Goal: Task Accomplishment & Management: Use online tool/utility

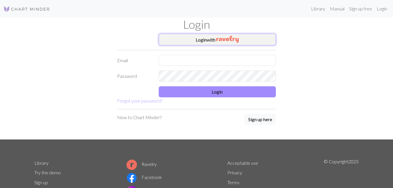
click at [232, 37] on img "button" at bounding box center [227, 39] width 22 height 7
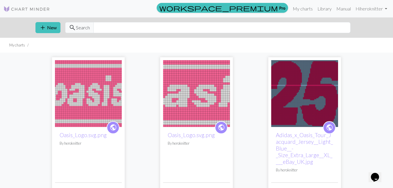
click at [306, 86] on img at bounding box center [304, 93] width 67 height 67
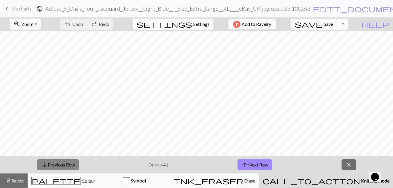
click at [69, 163] on button "arrow_downward Previous Row" at bounding box center [58, 164] width 42 height 11
click at [55, 168] on button "arrow_downward Previous Row" at bounding box center [58, 164] width 42 height 11
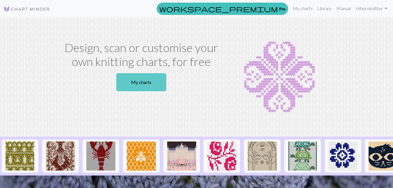
click at [134, 82] on link "My charts" at bounding box center [141, 82] width 50 height 18
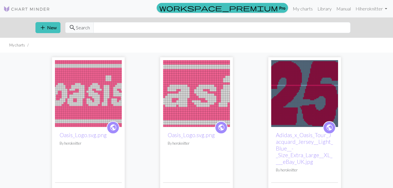
click at [98, 99] on img at bounding box center [88, 93] width 67 height 67
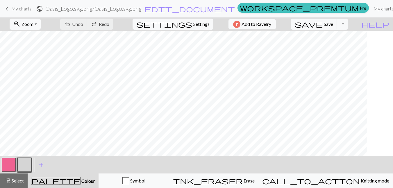
scroll to position [1, 0]
click at [36, 11] on form "public Oasis_Logo.svg.png / Oasis_Logo.svg.png edit_document Edit settings" at bounding box center [135, 8] width 199 height 11
click at [20, 6] on span "My charts" at bounding box center [21, 9] width 20 height 6
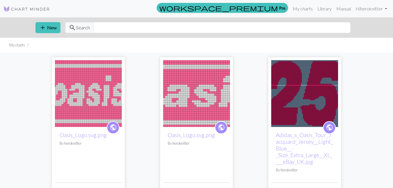
click at [209, 77] on img at bounding box center [196, 93] width 67 height 67
